Goal: Transaction & Acquisition: Purchase product/service

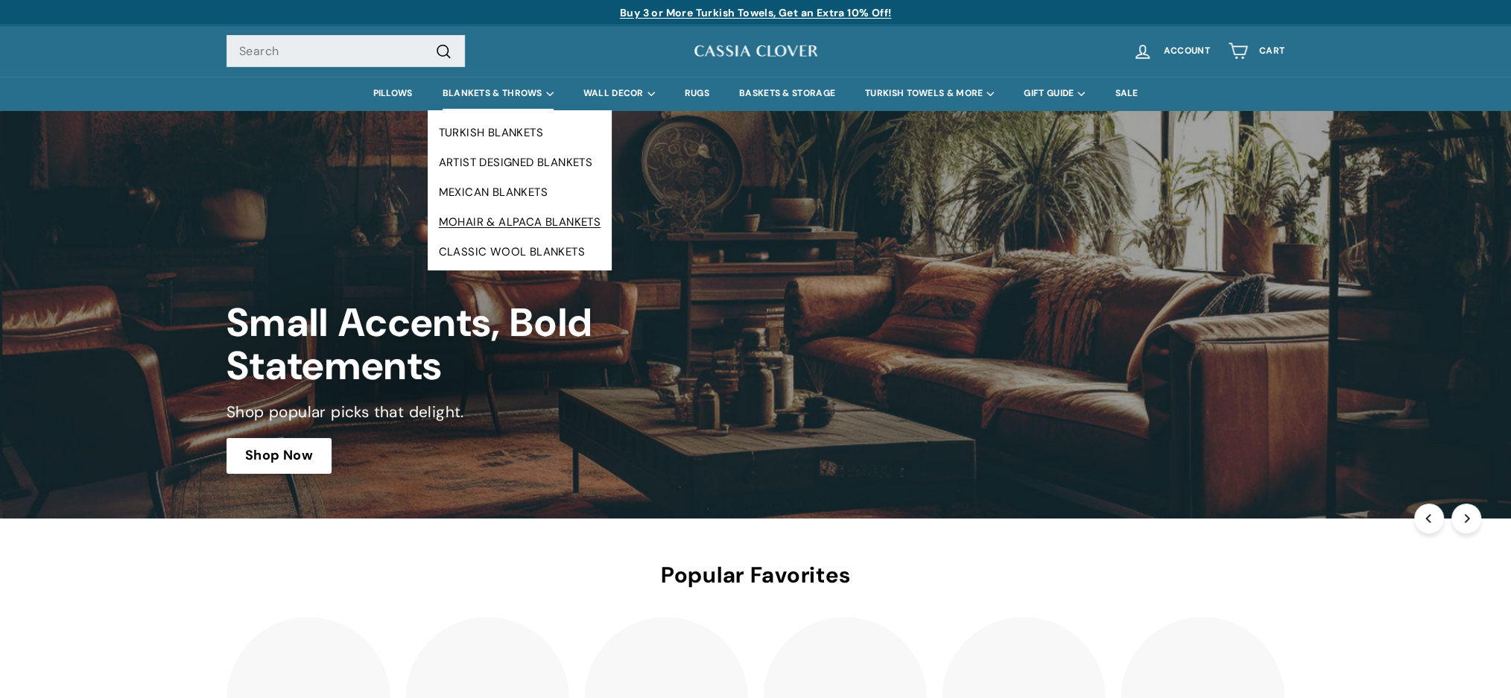
click at [495, 219] on link "MOHAIR & ALPACA BLANKETS" at bounding box center [520, 222] width 185 height 30
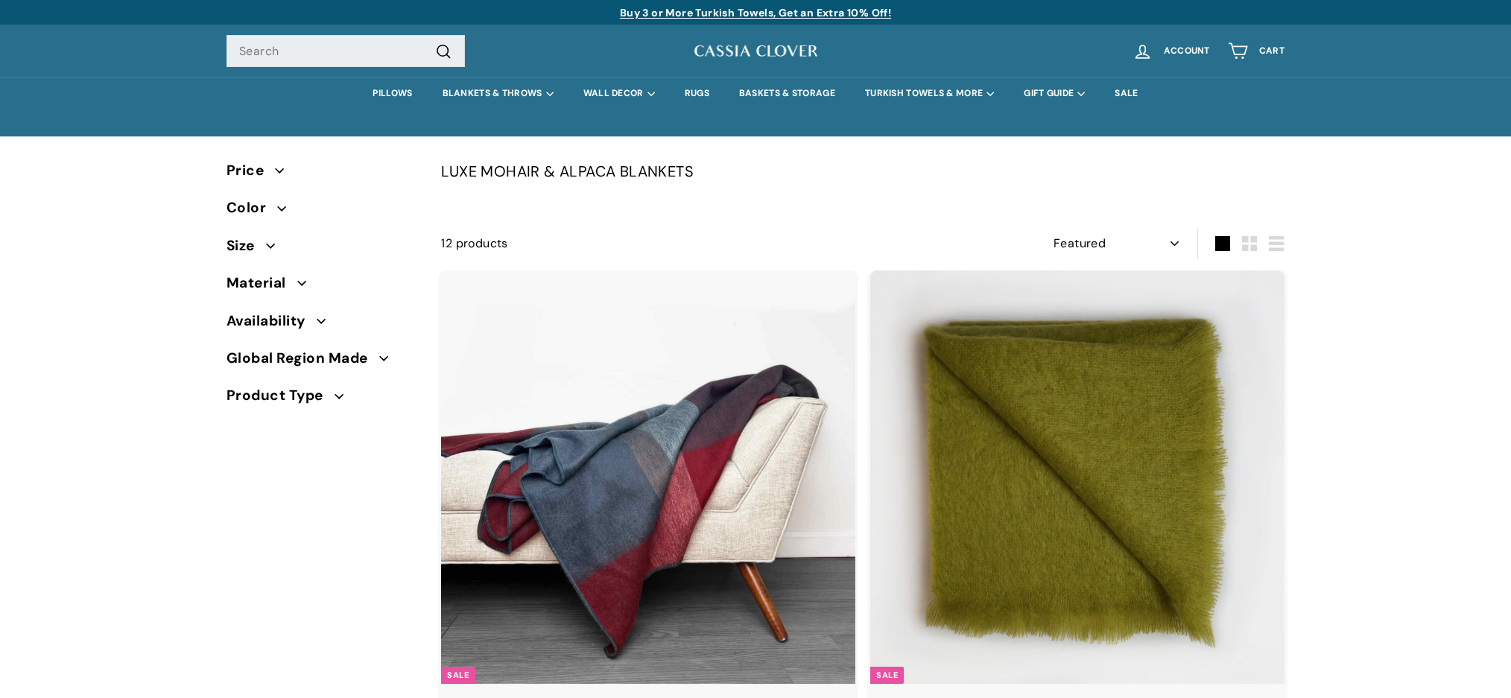
select select "manual"
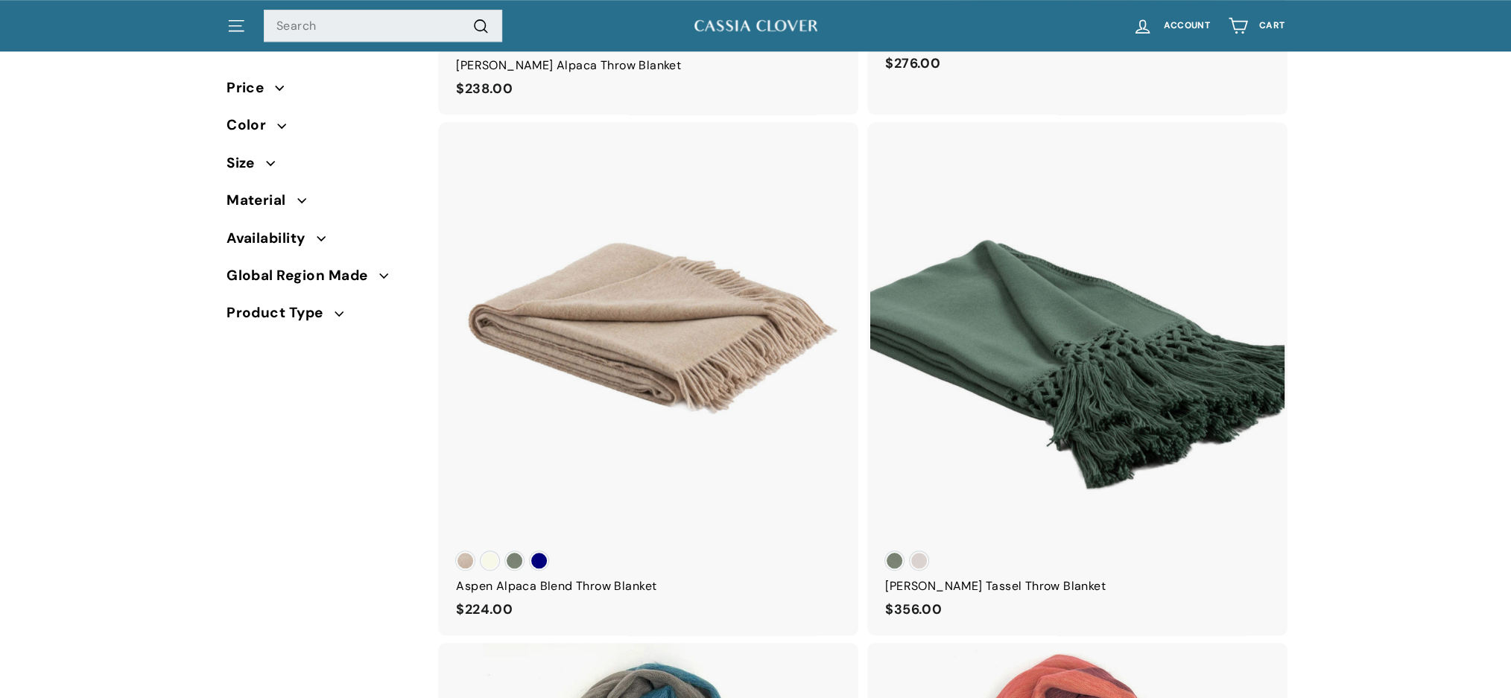
scroll to position [1284, 0]
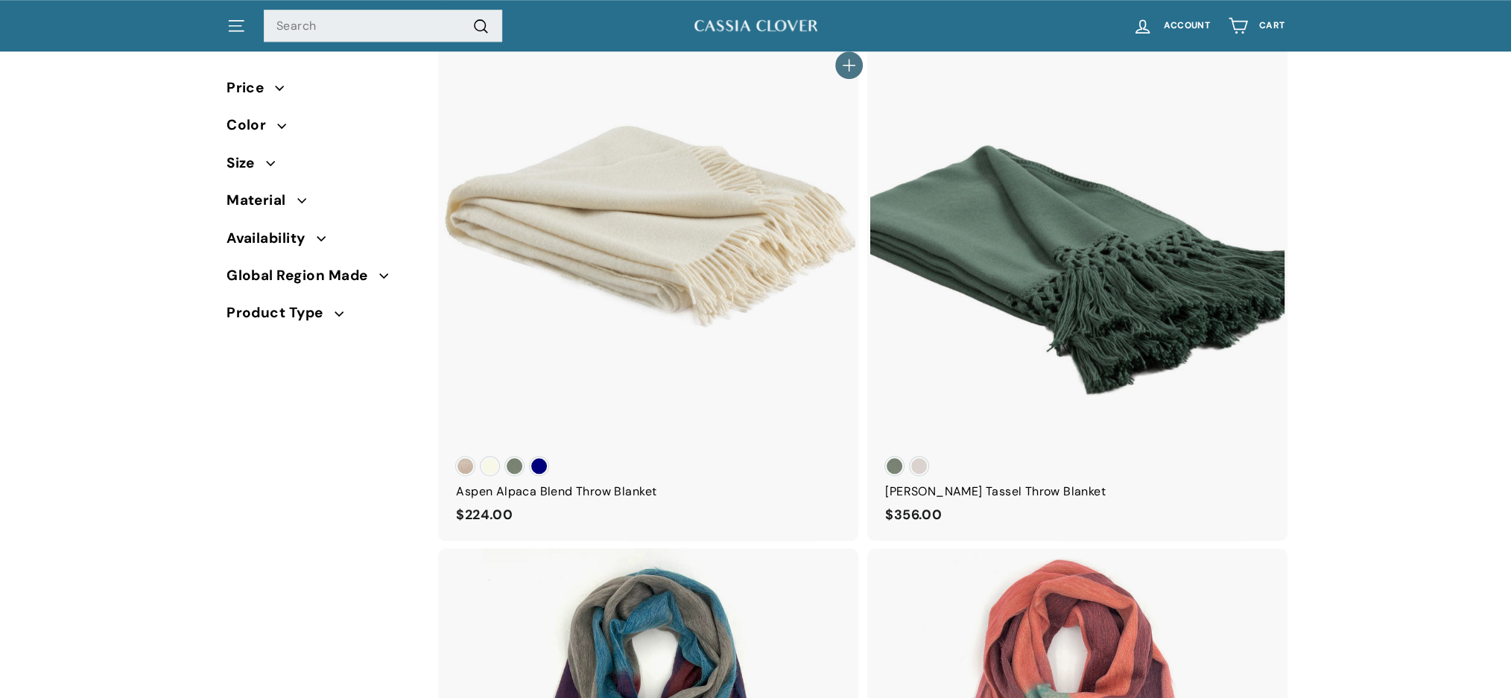
click at [710, 221] on div at bounding box center [648, 235] width 416 height 416
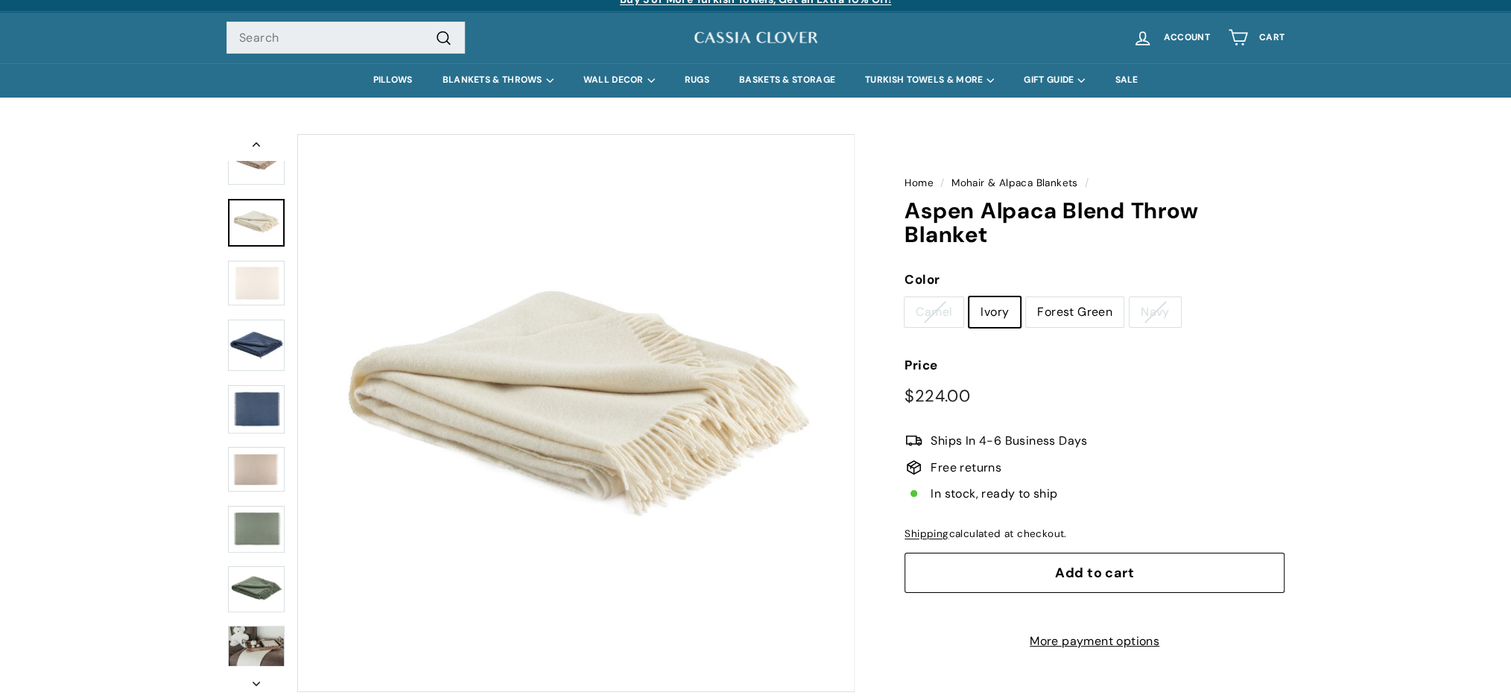
scroll to position [79, 0]
